Goal: Task Accomplishment & Management: Manage account settings

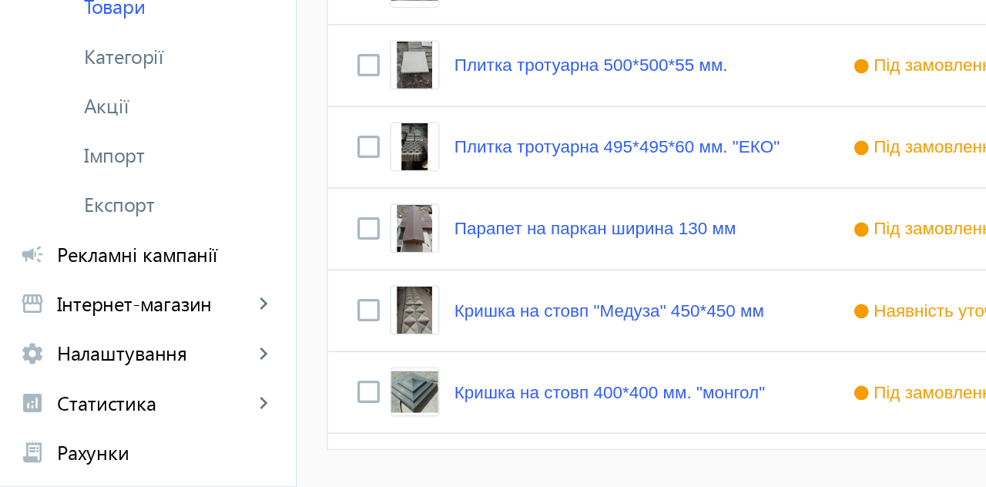
scroll to position [0, 120]
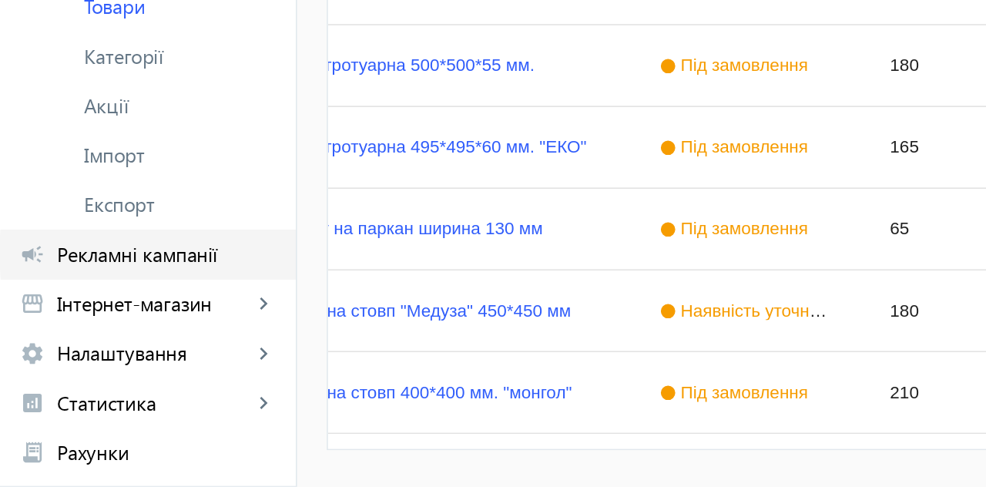
click at [129, 341] on span "Рекламні кампанії" at bounding box center [103, 341] width 136 height 15
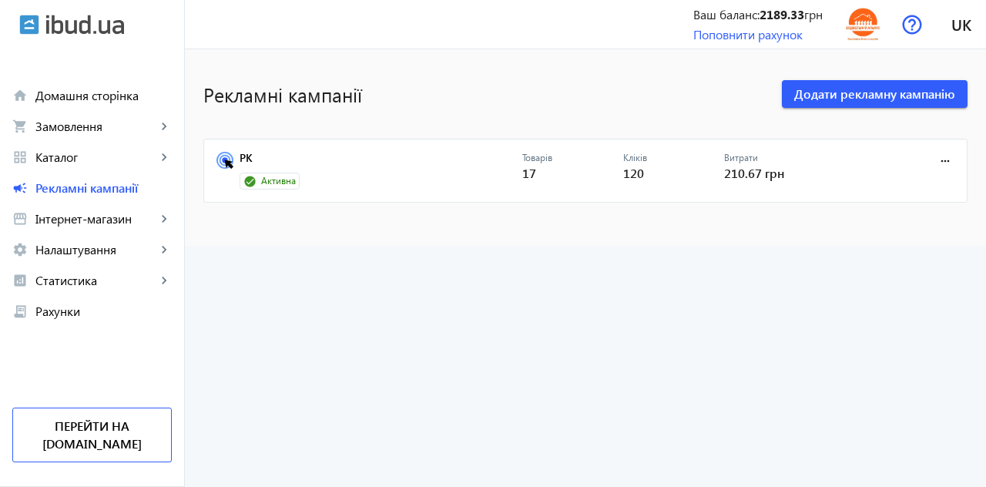
click at [109, 94] on span "Домашня сторінка" at bounding box center [103, 95] width 136 height 15
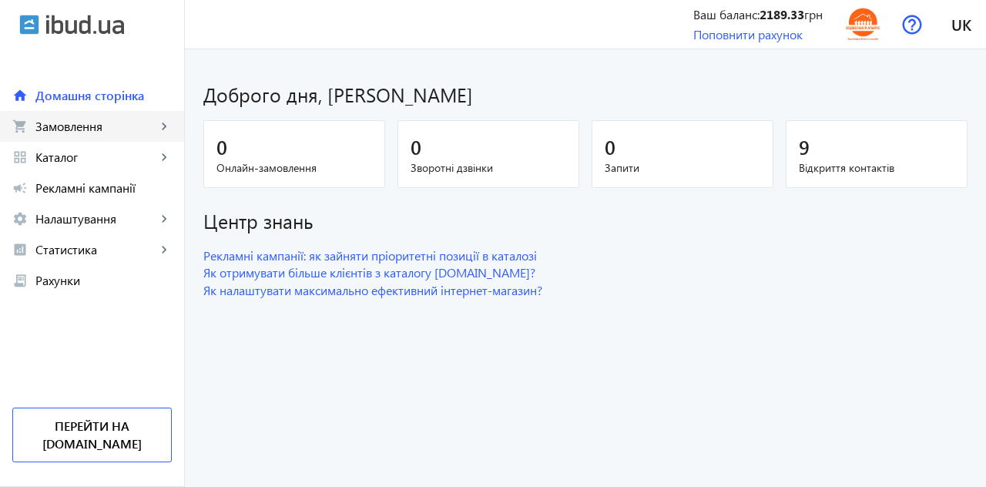
click at [91, 126] on span "Замовлення" at bounding box center [95, 126] width 121 height 15
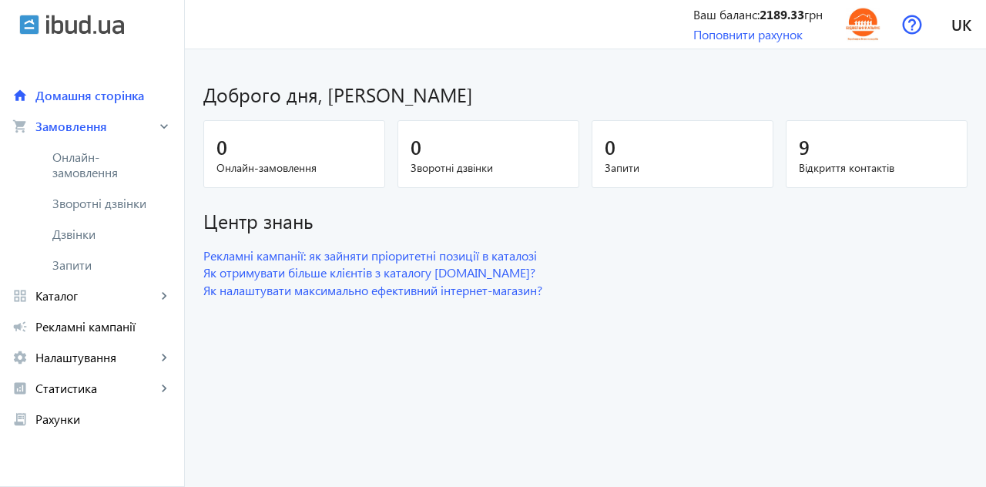
click at [133, 202] on span "Зворотні дзвінки" at bounding box center [103, 203] width 102 height 15
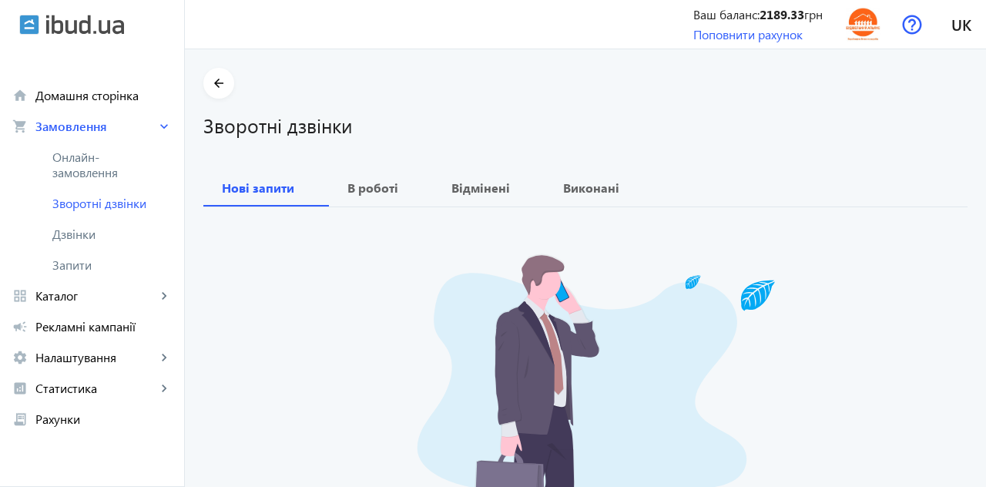
click at [88, 230] on span "Дзвінки" at bounding box center [111, 234] width 119 height 15
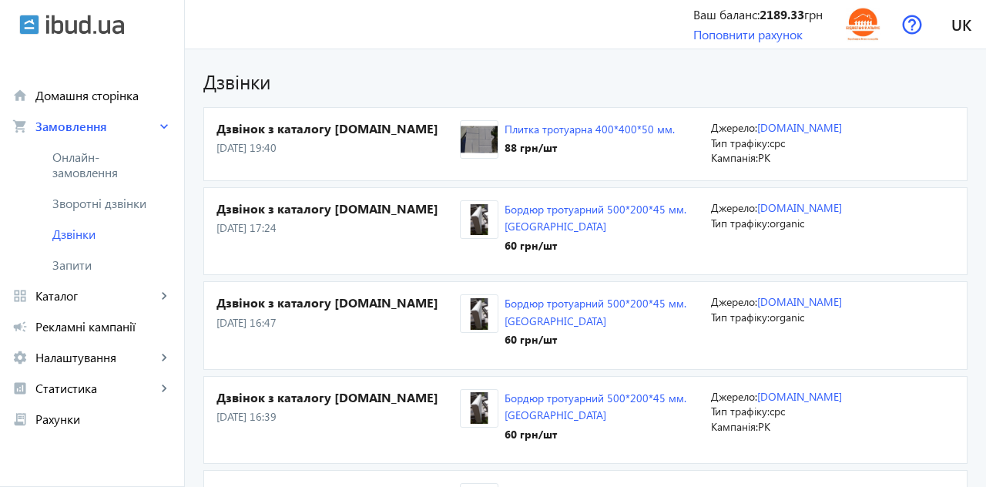
click at [946, 381] on section "Дзвінок з каталогу [DOMAIN_NAME] [DATE] 16:39 Бордюр тротуарний 500*200*45 мм. …" at bounding box center [585, 420] width 764 height 88
click at [136, 324] on span "Рекламні кампанії" at bounding box center [103, 326] width 136 height 15
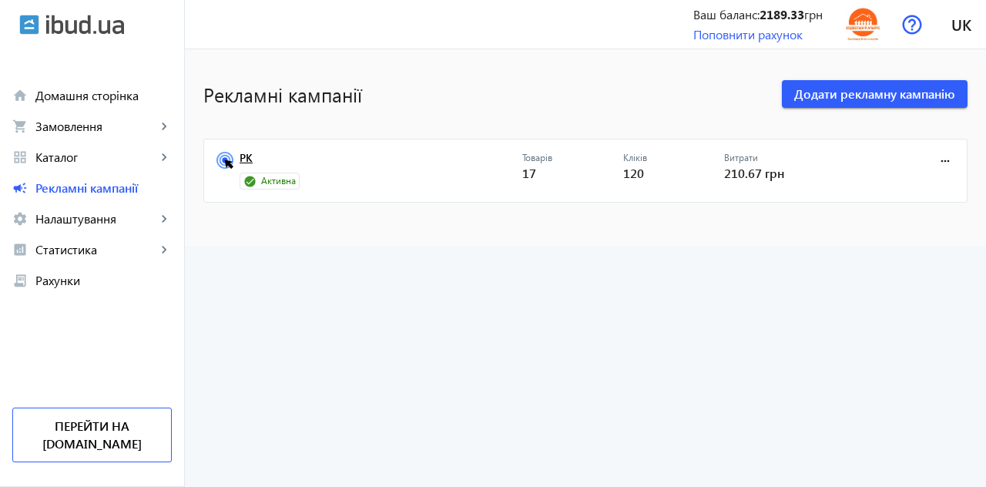
click at [253, 166] on link "РК" at bounding box center [381, 163] width 283 height 22
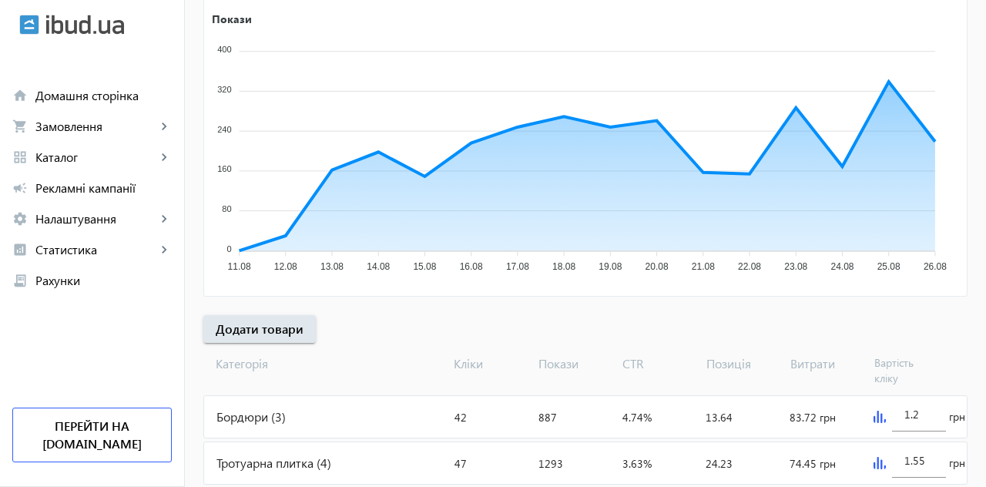
scroll to position [288, 0]
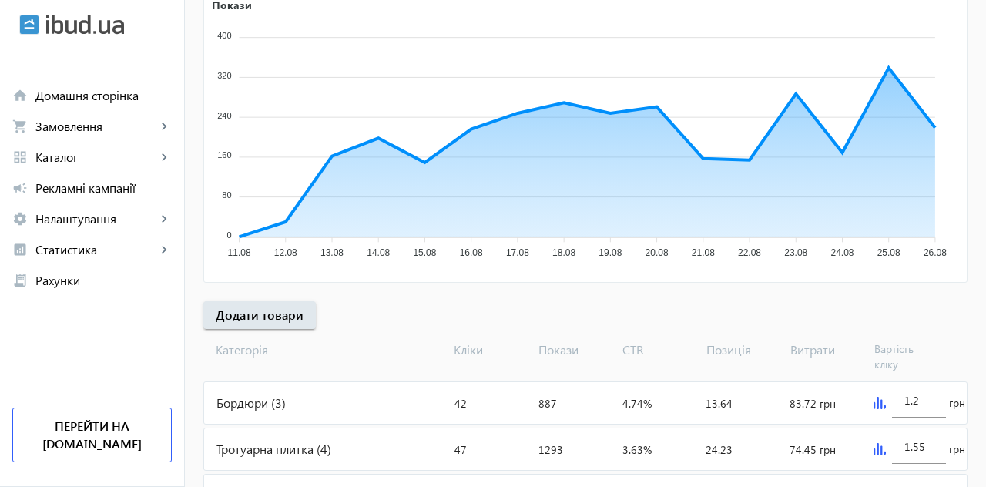
click at [247, 401] on div "Бордюри (3)" at bounding box center [326, 403] width 244 height 42
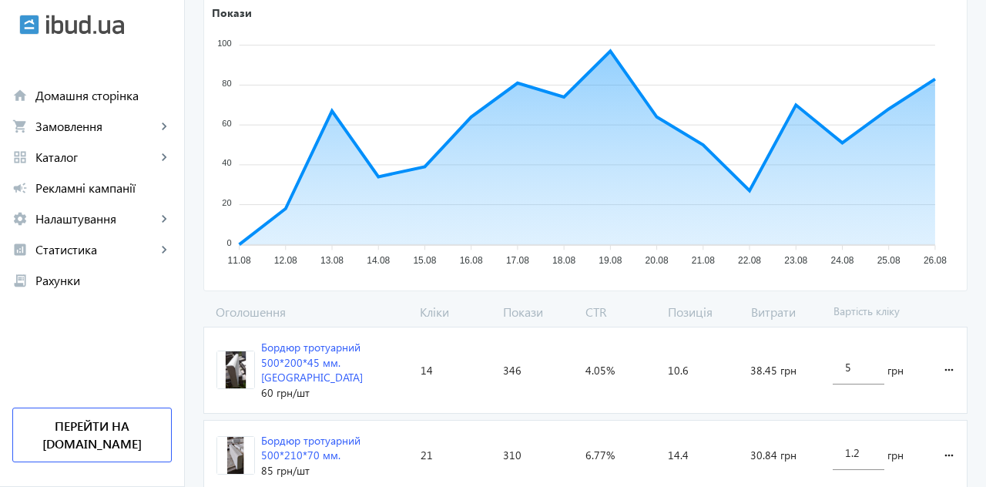
scroll to position [298, 0]
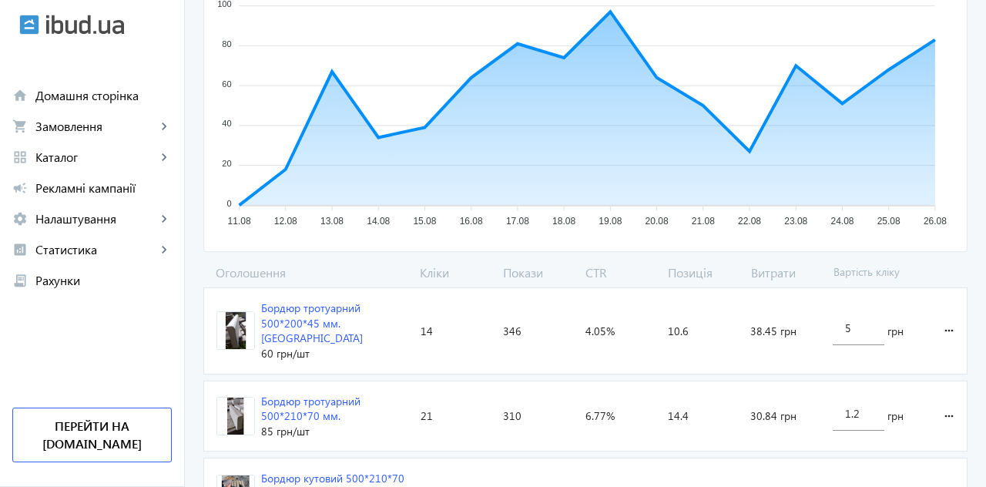
click at [871, 406] on input "1.2" at bounding box center [858, 413] width 26 height 15
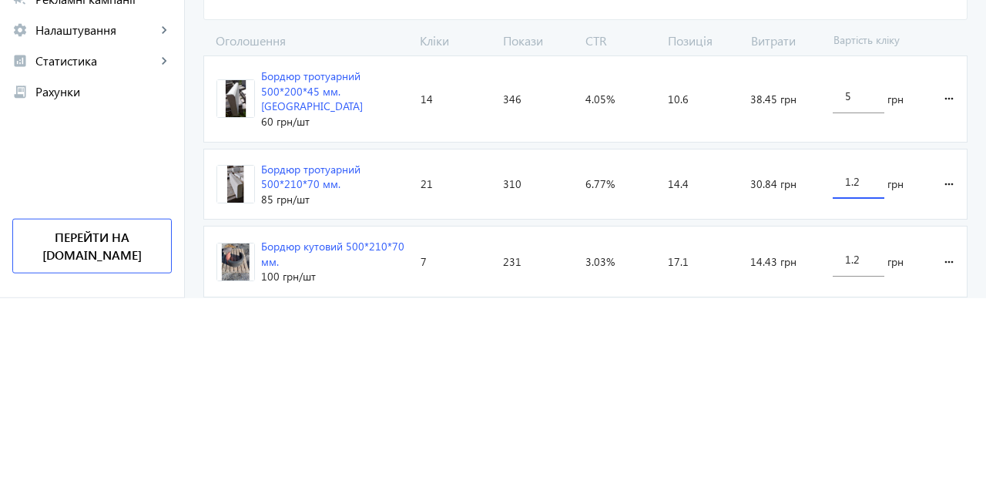
scroll to position [341, 0]
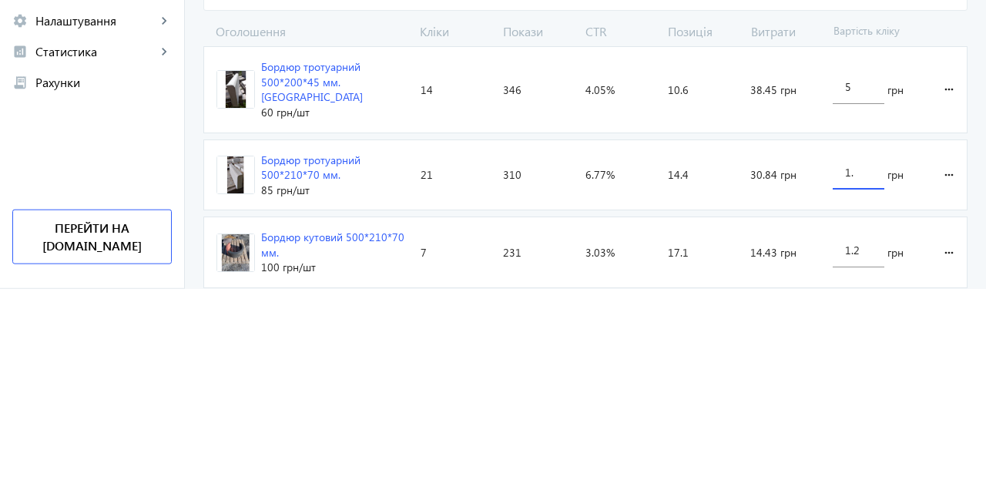
type input "1"
type input "0.5"
click at [949, 360] on loading-spinner "Оголошення Кліки Покази CTR Позиція Витрати Вартість кліку Бордюр тротуарний 50…" at bounding box center [585, 356] width 764 height 271
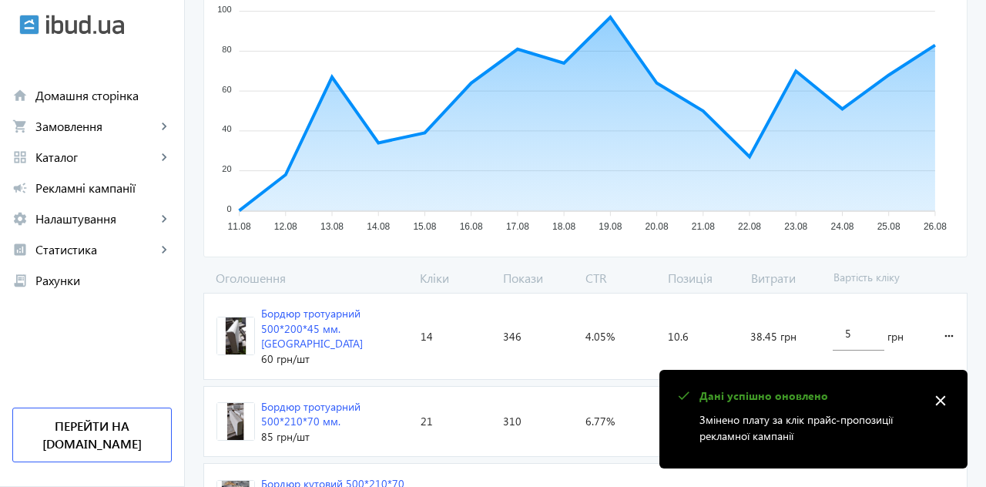
scroll to position [294, 0]
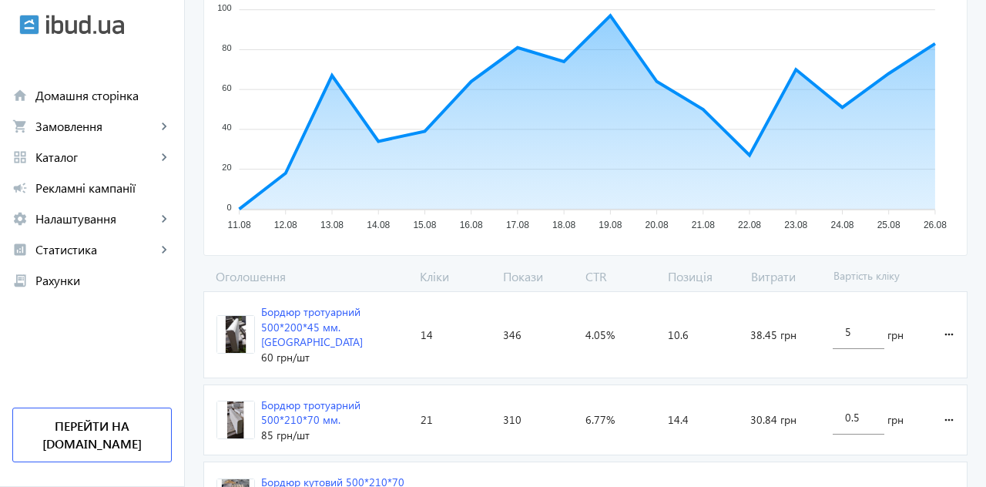
click at [863, 486] on input "1.2" at bounding box center [858, 495] width 26 height 15
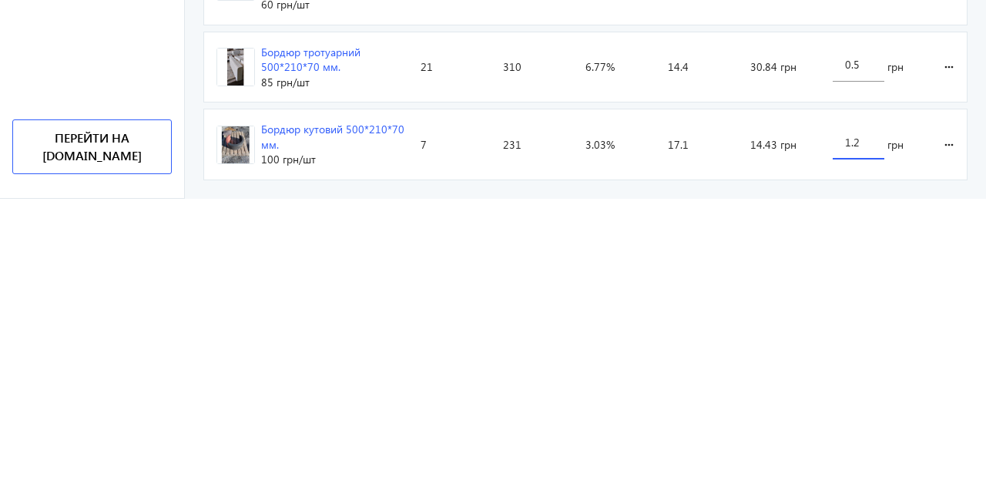
scroll to position [372, 0]
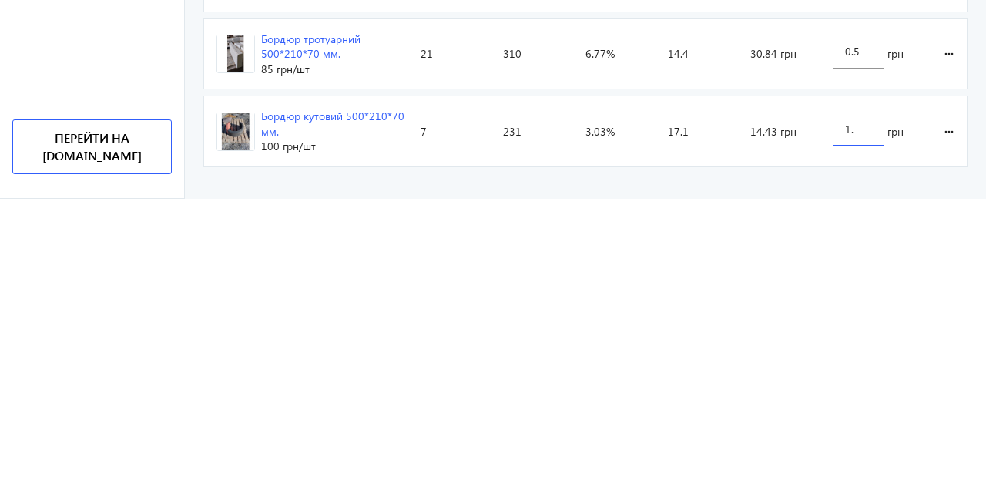
type input "1"
click at [952, 411] on loading-spinner "Оголошення Кліки Покази CTR Позиція Витрати Вартість кліку Бордюр тротуарний 50…" at bounding box center [585, 325] width 764 height 271
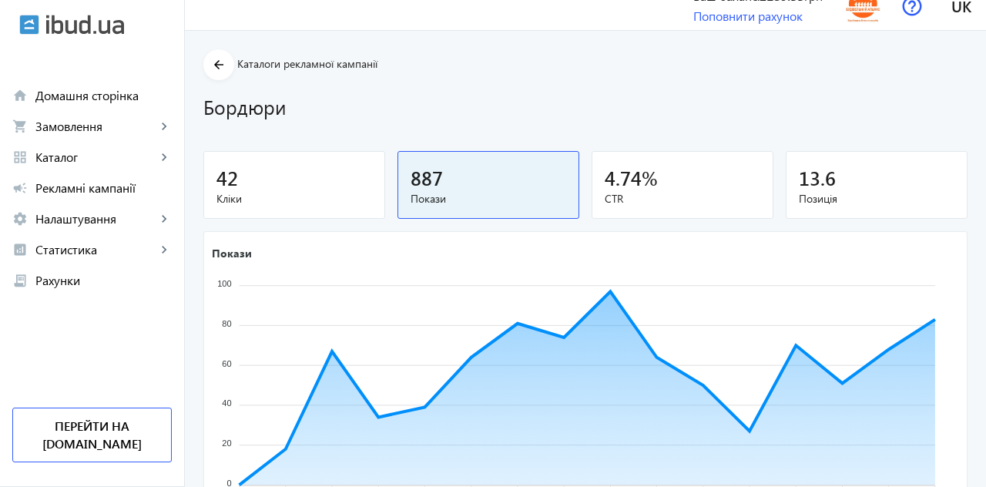
scroll to position [0, 0]
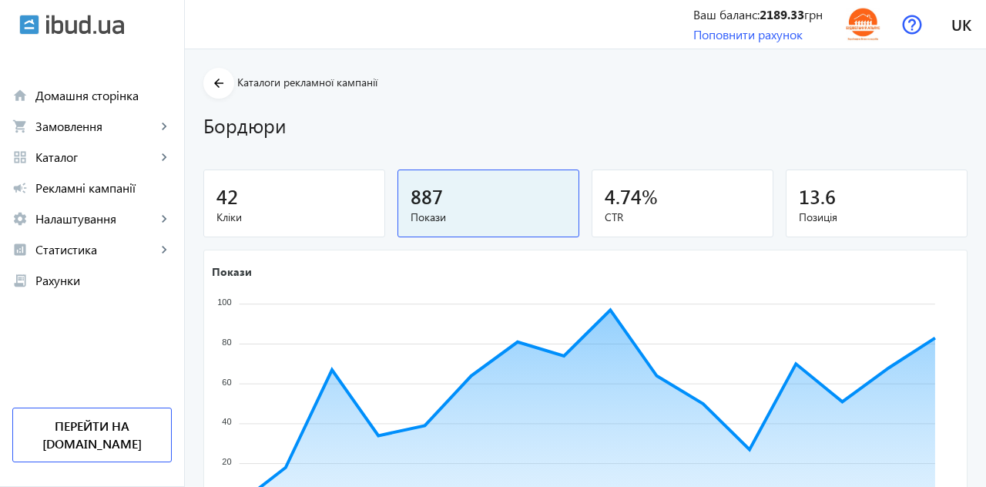
click at [223, 80] on mat-icon "arrow_back" at bounding box center [219, 83] width 19 height 19
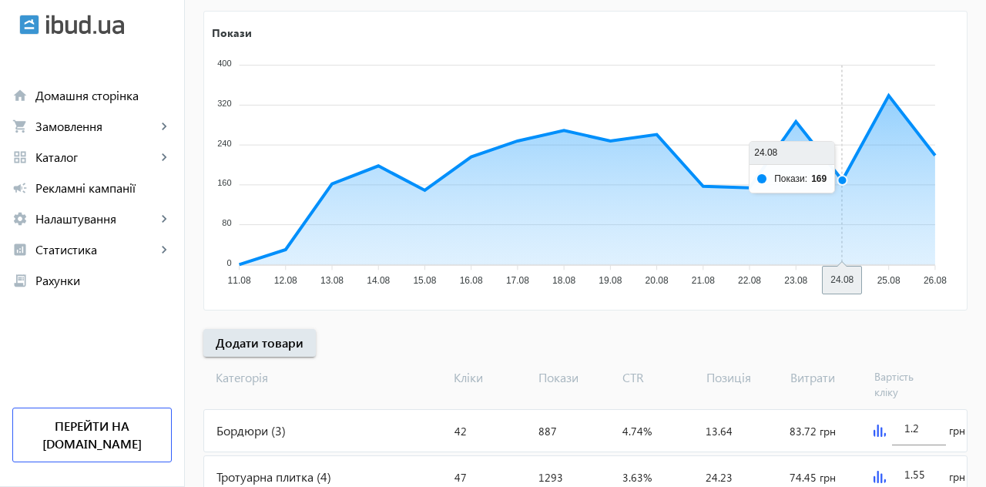
scroll to position [288, 0]
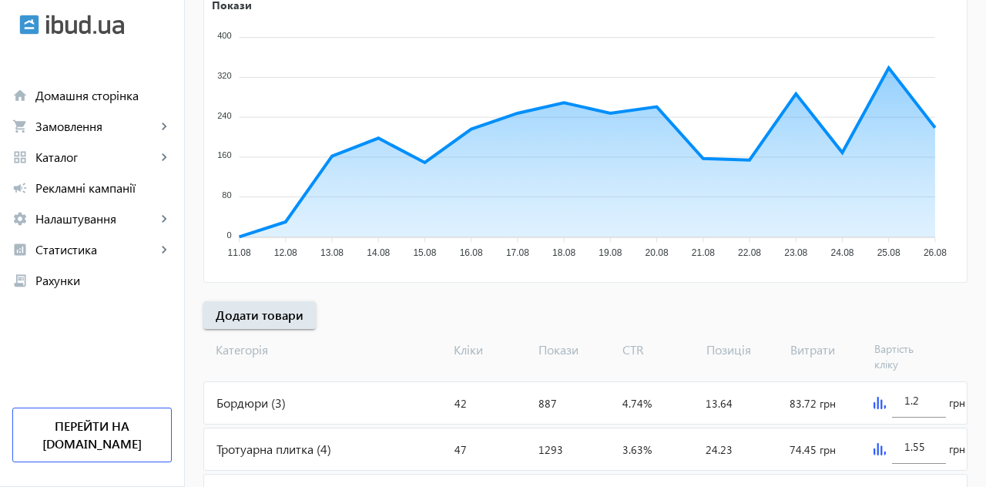
click at [290, 444] on div "Тротуарна плитка (4)" at bounding box center [326, 449] width 244 height 42
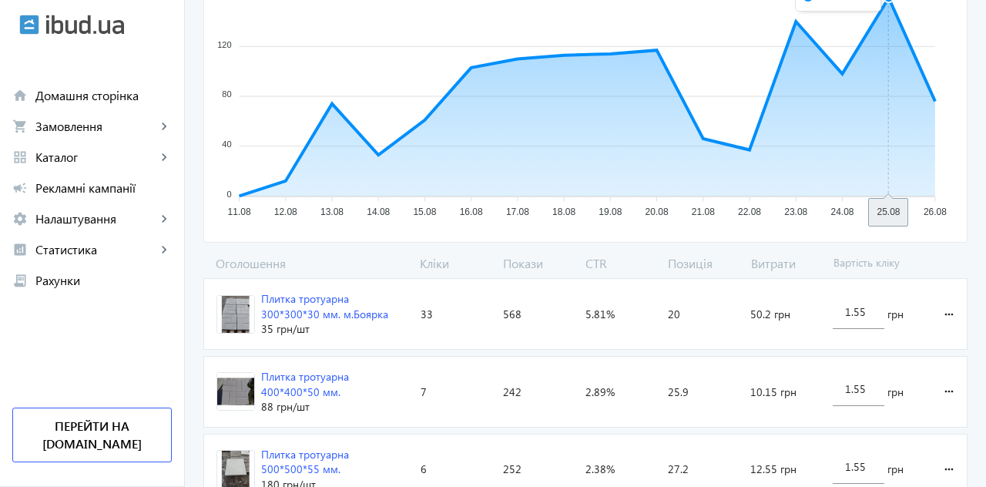
scroll to position [308, 0]
click at [868, 387] on input "1.55" at bounding box center [858, 388] width 26 height 15
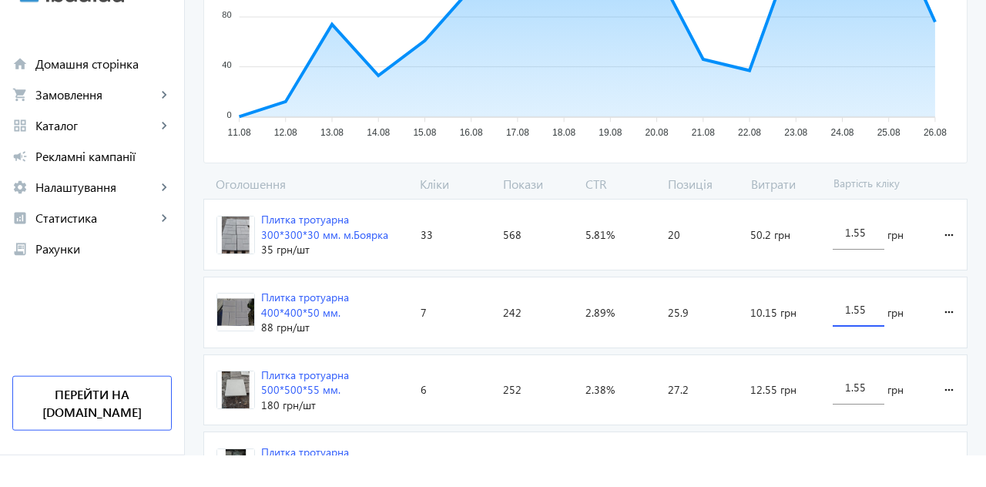
scroll to position [355, 0]
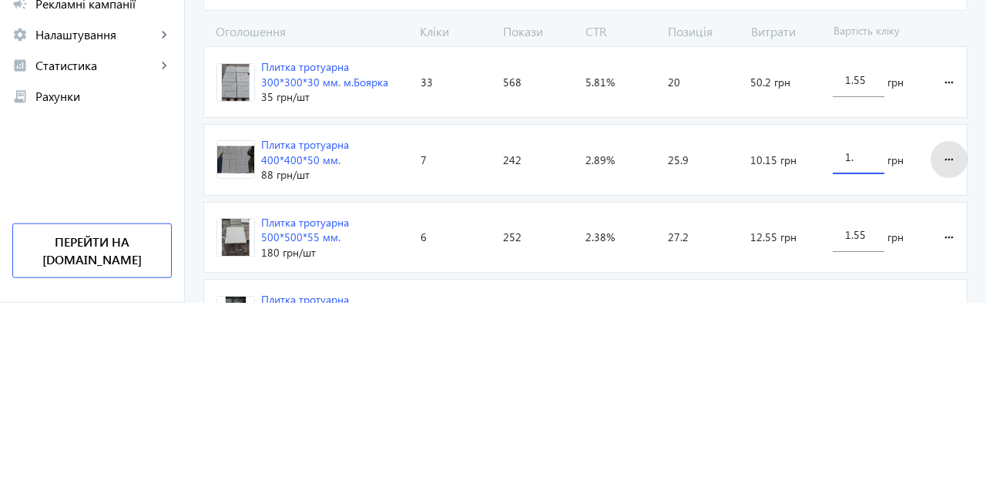
type input "1."
click at [951, 346] on loading-spinner "Оголошення Кліки Покази CTR Позиція Витрати Вартість кліку Плитка тротуарна 300…" at bounding box center [585, 374] width 764 height 334
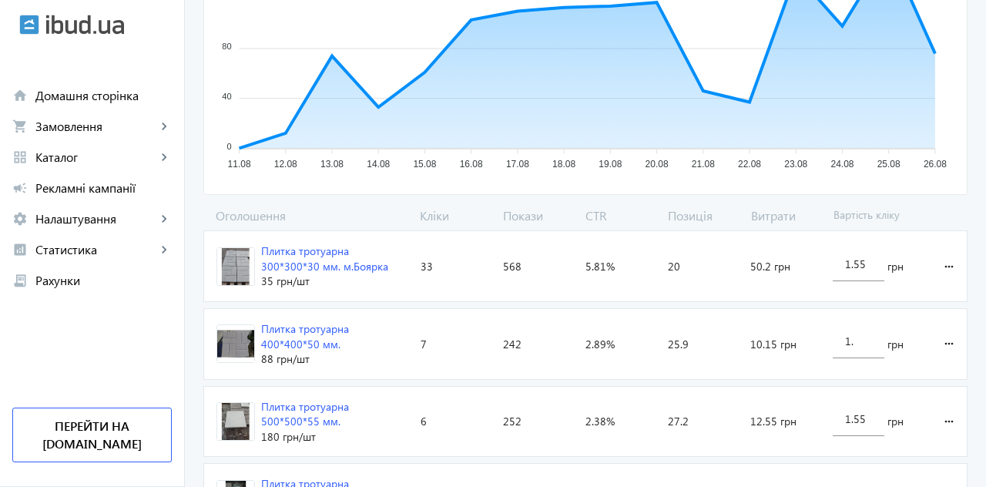
scroll to position [375, 0]
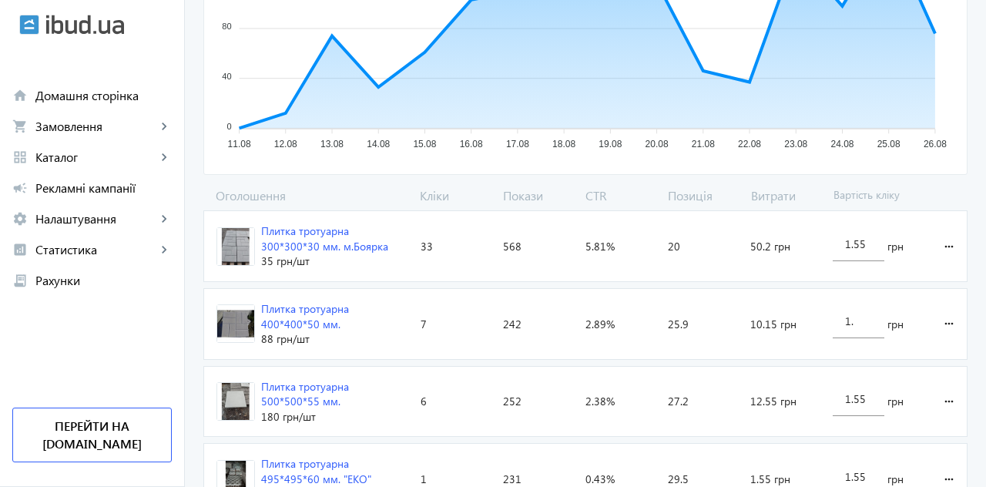
click at [866, 401] on input "1.55" at bounding box center [858, 398] width 26 height 15
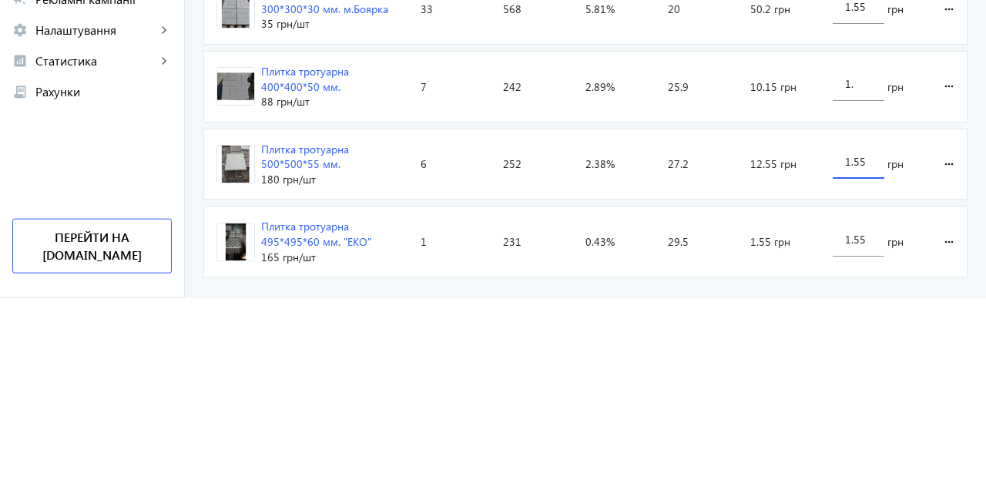
scroll to position [424, 0]
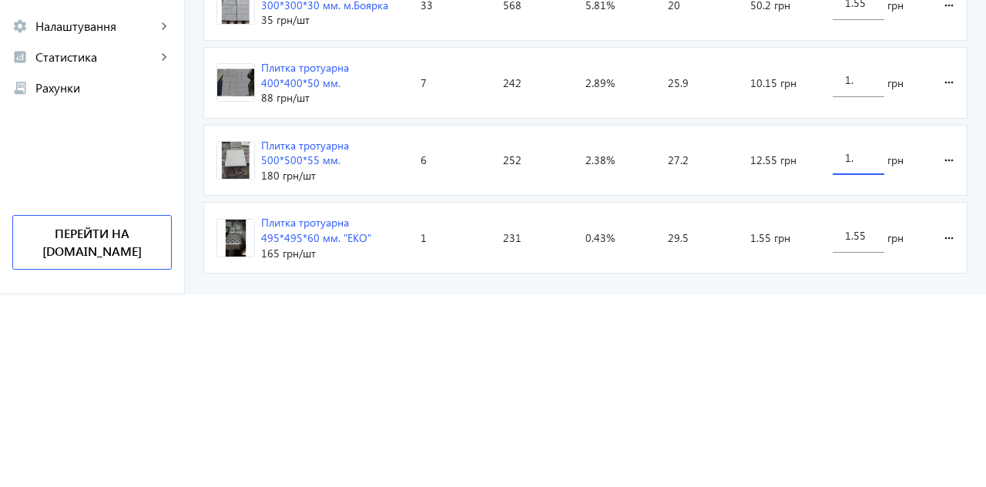
type input "1."
click at [959, 351] on loading-spinner "Оголошення Кліки Покази CTR Позиція Витрати Вартість кліку Плитка тротуарна 300…" at bounding box center [585, 306] width 764 height 334
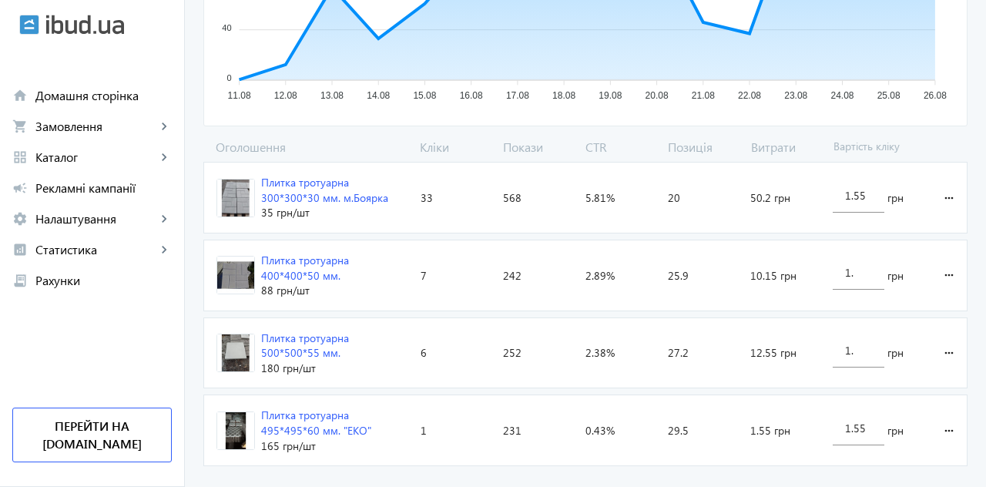
click at [872, 421] on input "1.55" at bounding box center [858, 428] width 26 height 15
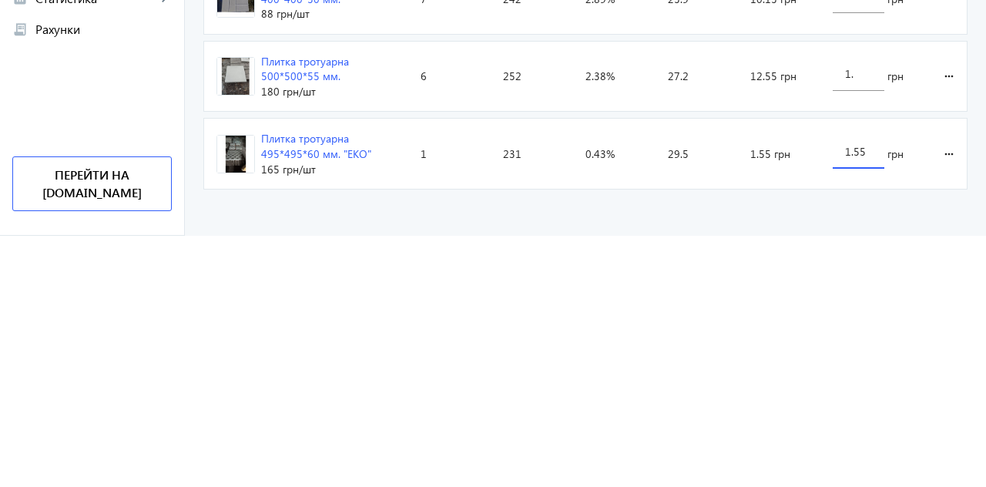
scroll to position [429, 0]
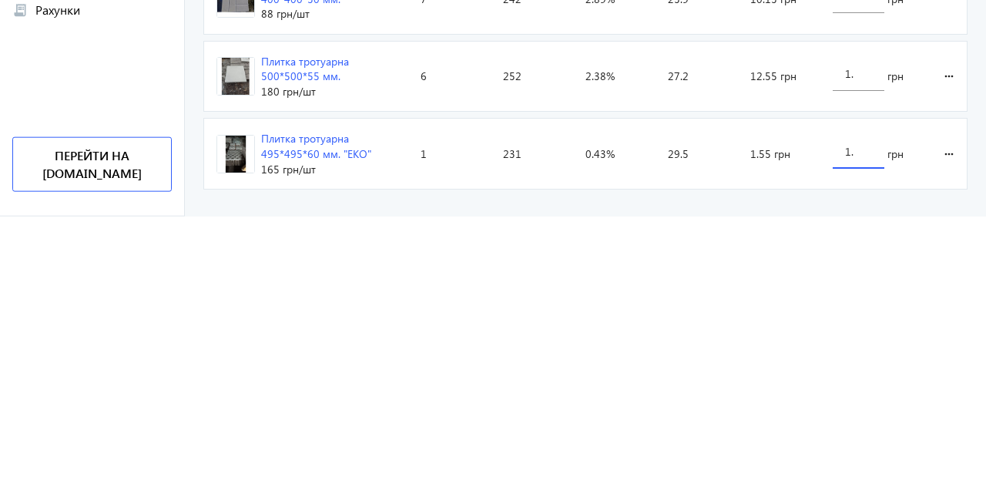
type input "1."
click at [956, 424] on loading-spinner "Оголошення Кліки Покази CTR Позиція Витрати Вартість кліку Плитка тротуарна 300…" at bounding box center [585, 300] width 764 height 334
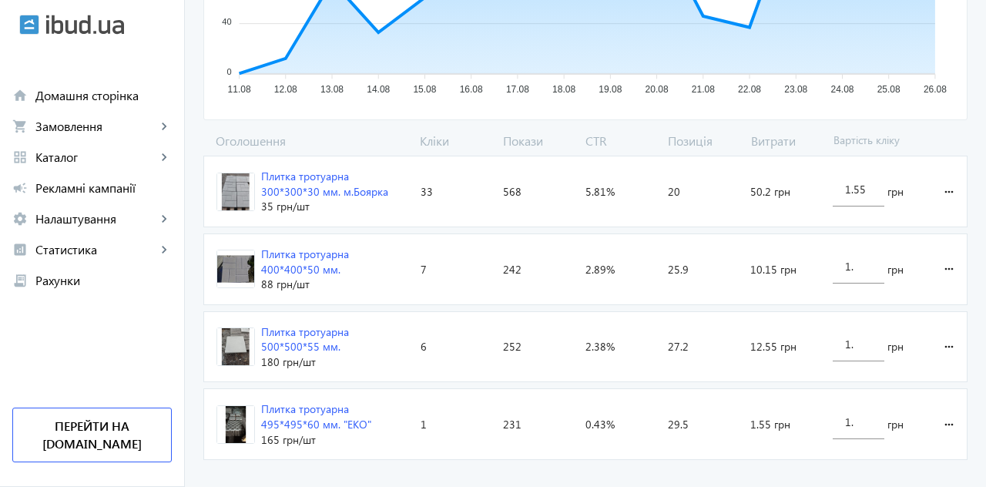
click at [869, 188] on input "1.55" at bounding box center [858, 189] width 26 height 15
type input "1"
type input "5"
click at [956, 185] on loading-spinner "Оголошення Кліки Покази CTR Позиція Витрати Вартість кліку Плитка тротуарна 300…" at bounding box center [585, 300] width 764 height 334
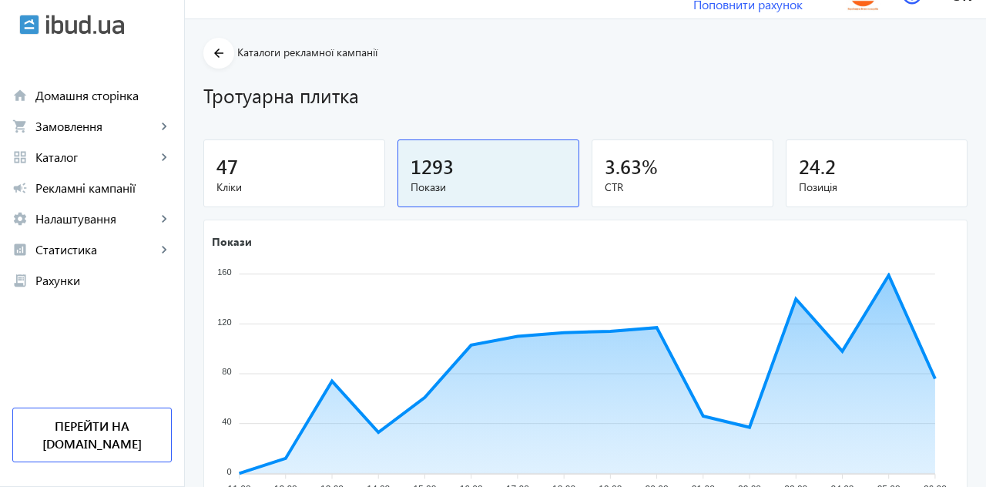
scroll to position [29, 0]
click at [222, 55] on mat-icon "arrow_back" at bounding box center [219, 54] width 19 height 19
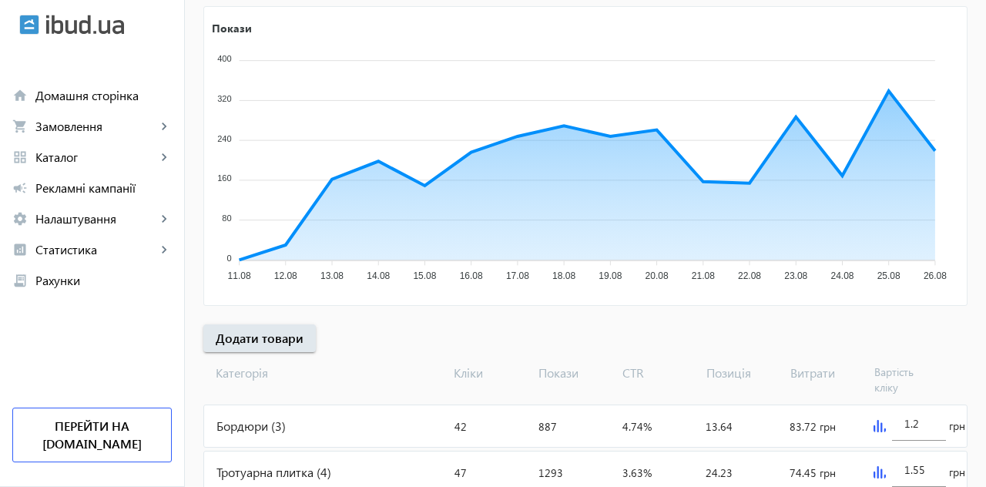
scroll to position [288, 0]
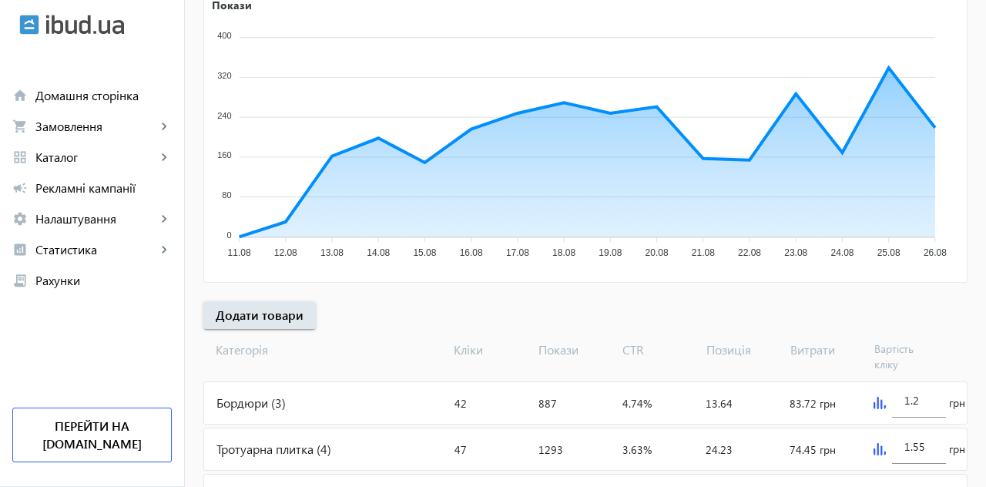
click at [304, 486] on div "Кришки на паркан (10)" at bounding box center [326, 496] width 244 height 42
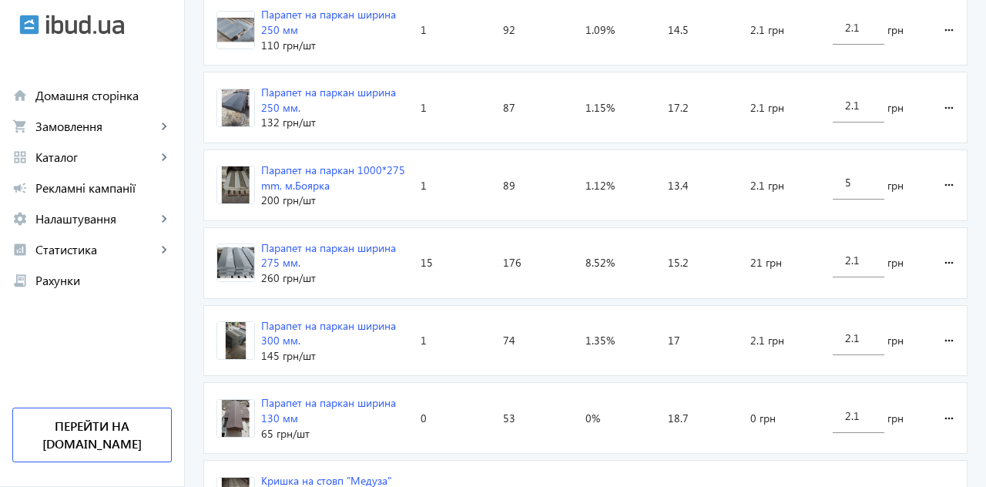
scroll to position [838, 0]
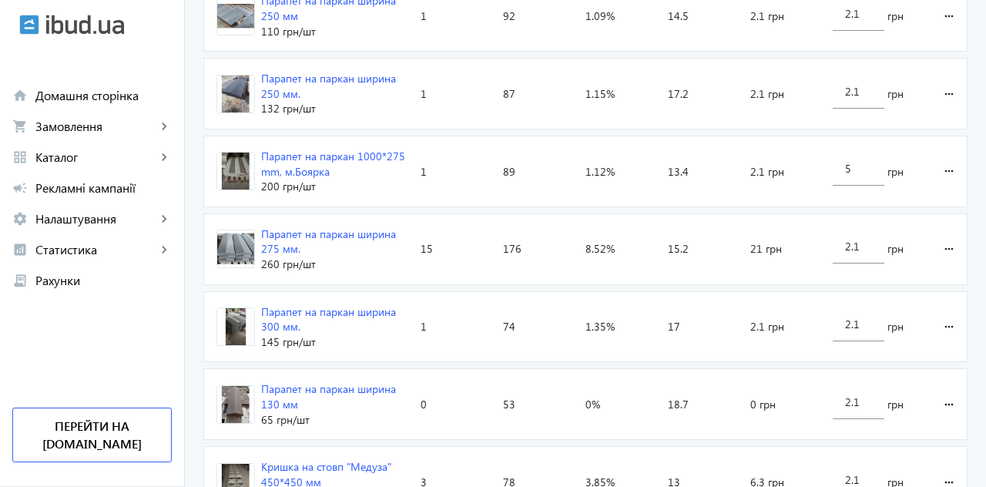
click at [868, 472] on input "2.1" at bounding box center [858, 479] width 26 height 15
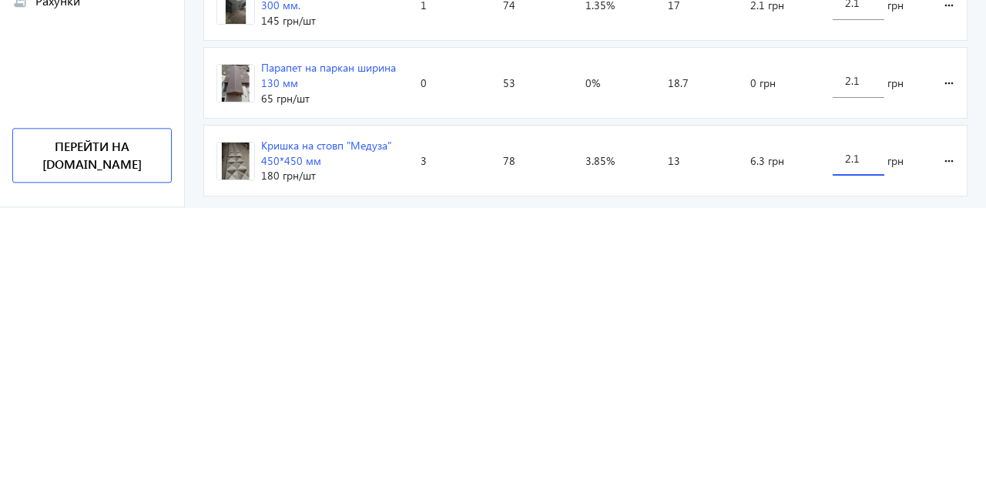
scroll to position [912, 0]
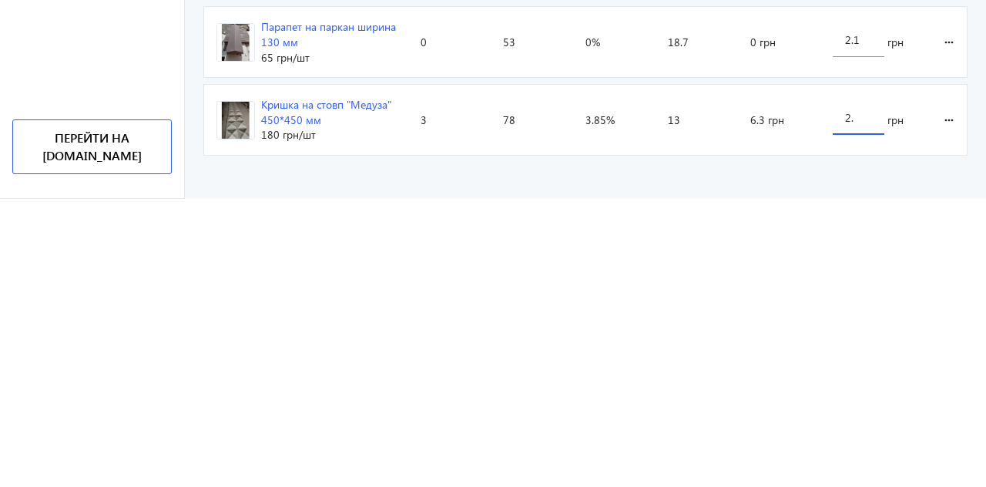
type input "2"
type input "1.5"
click at [953, 401] on loading-spinner "Оголошення Кліки Покази CTR Позиція Витрати Вартість кліку Парапет на паркан ши…" at bounding box center [585, 50] width 764 height 800
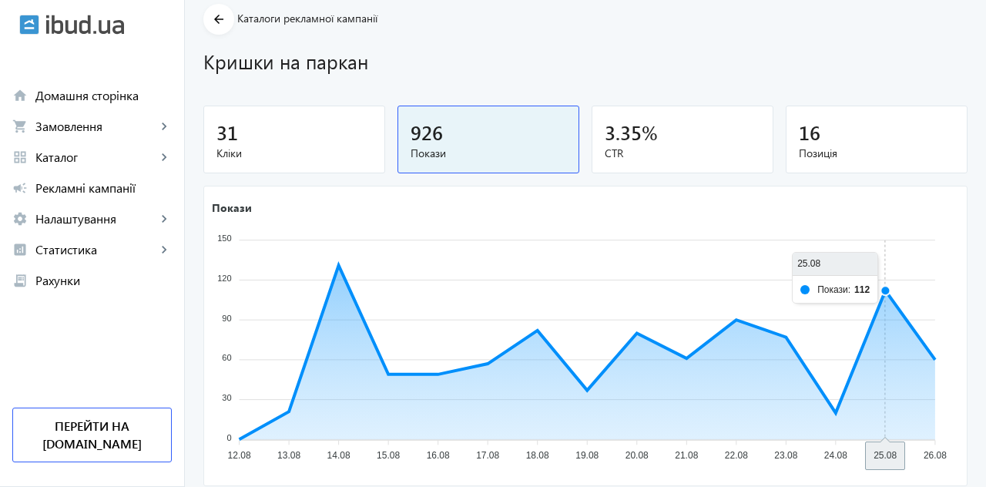
scroll to position [0, 0]
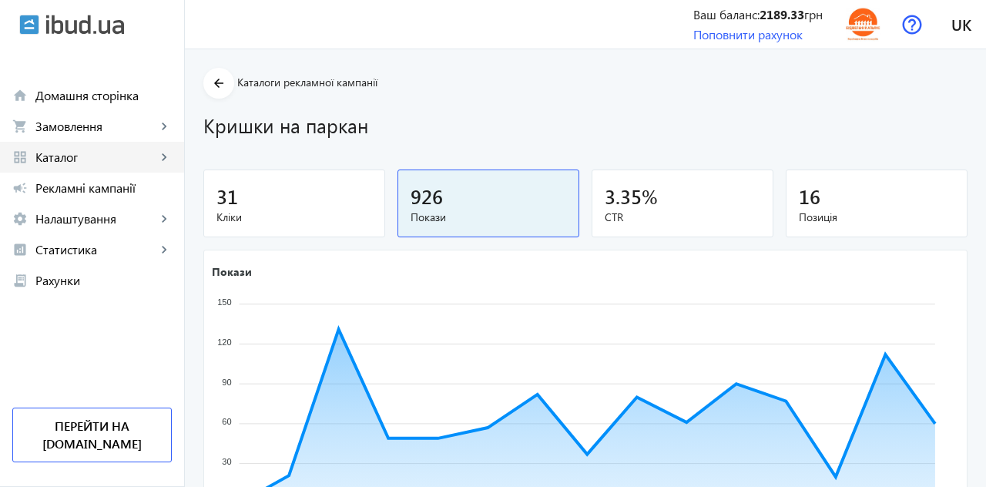
click at [72, 167] on link "grid_view Каталог keyboard_arrow_right" at bounding box center [92, 157] width 184 height 31
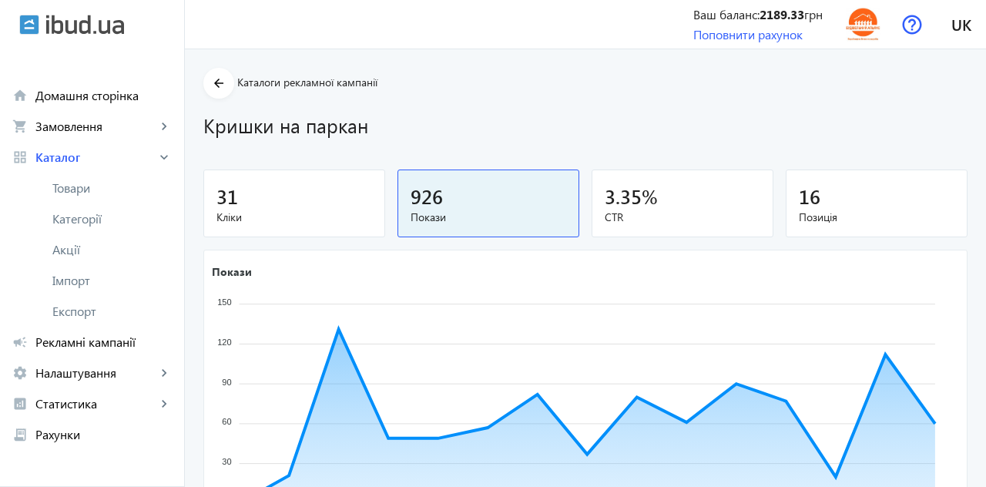
click at [90, 190] on span "Товари" at bounding box center [111, 187] width 119 height 15
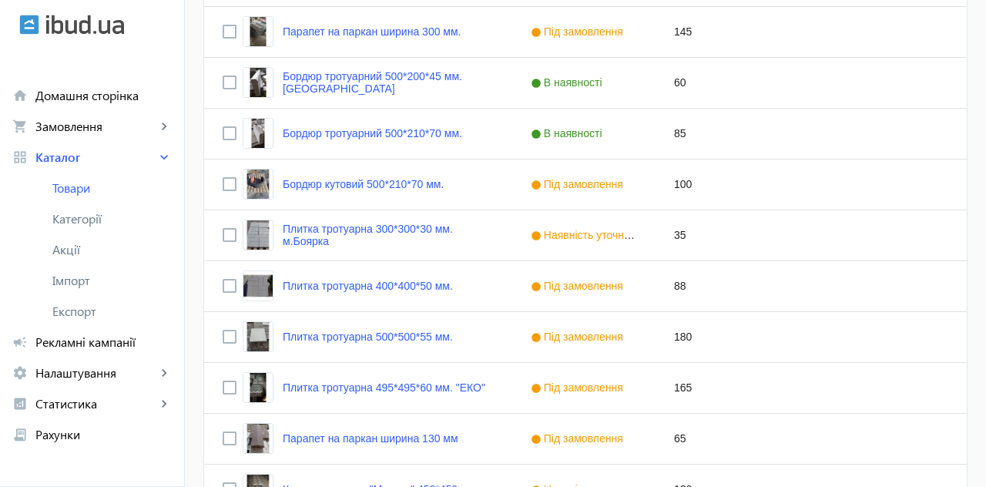
scroll to position [835, 0]
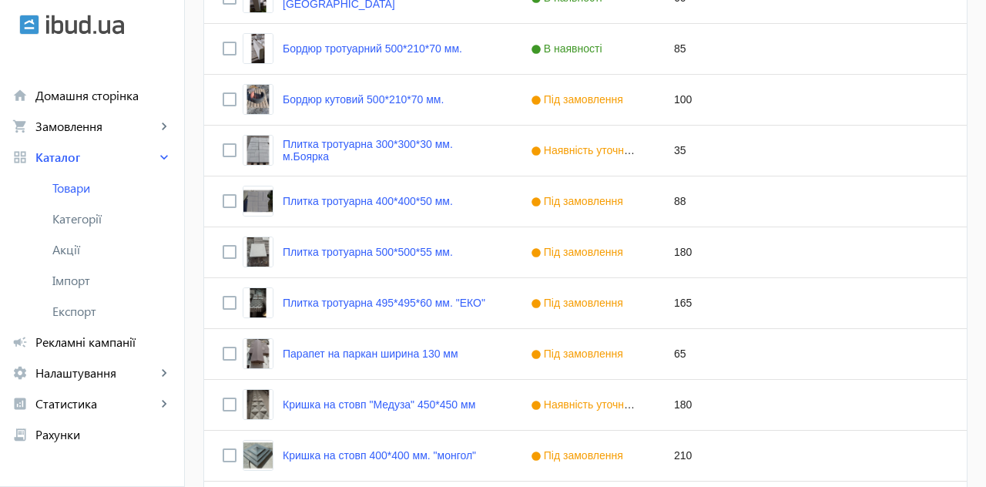
click at [425, 452] on link "Кришка на стовп 400*400 мм. "монгол"" at bounding box center [379, 455] width 193 height 12
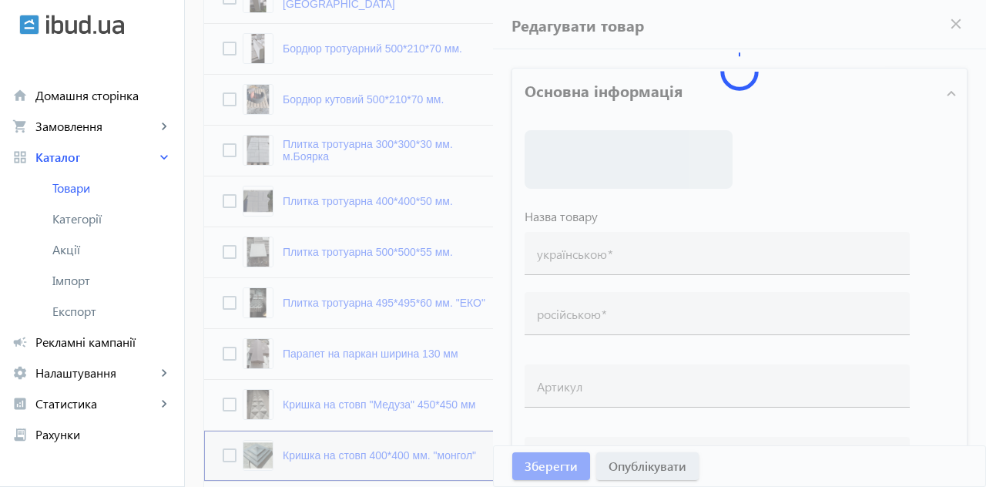
type input "Кришка на стовп 400*400 мм. "монгол""
type input "Крышка на столб 400*400 мм, "монгол""
type input "210"
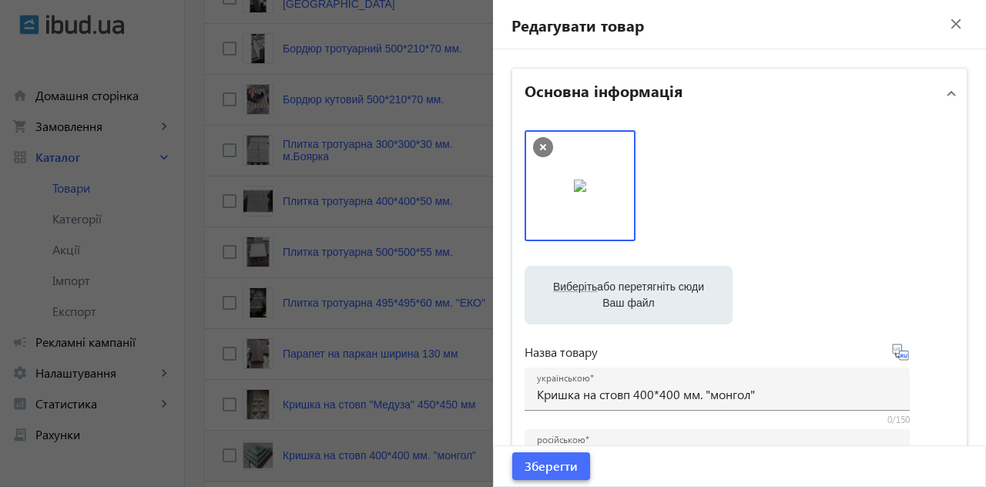
click at [569, 475] on span "Зберегти" at bounding box center [551, 466] width 53 height 17
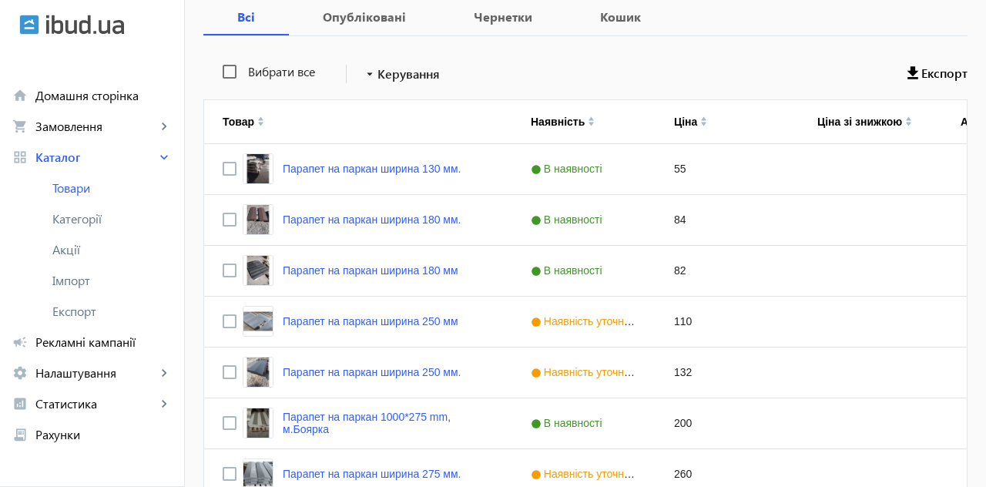
scroll to position [264, 0]
